Goal: Task Accomplishment & Management: Complete application form

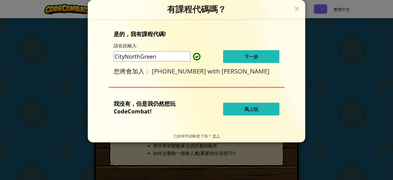
click at [257, 54] on span "下一步" at bounding box center [251, 56] width 14 height 6
